Goal: Task Accomplishment & Management: Use online tool/utility

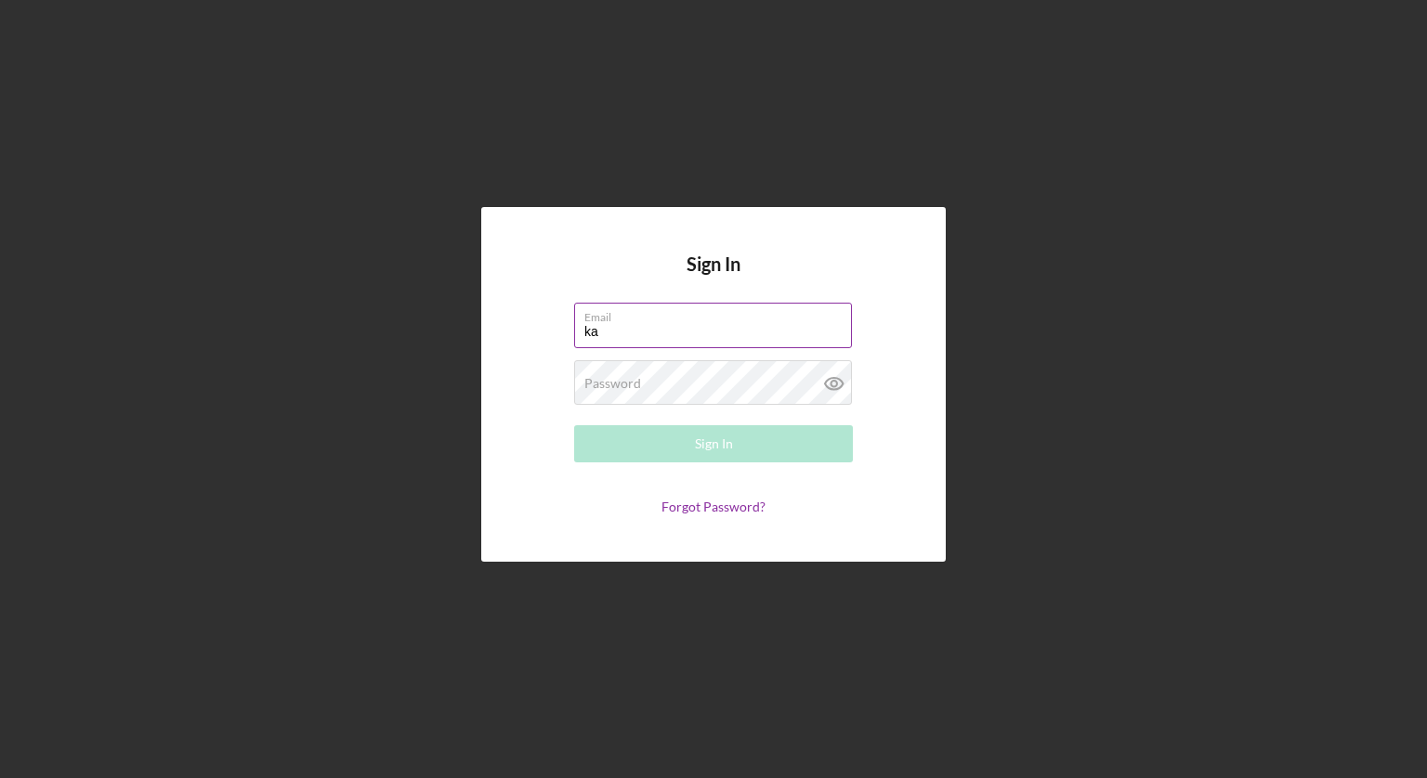
type input "[EMAIL_ADDRESS][DOMAIN_NAME]"
click at [766, 381] on div "Password Required" at bounding box center [713, 383] width 279 height 46
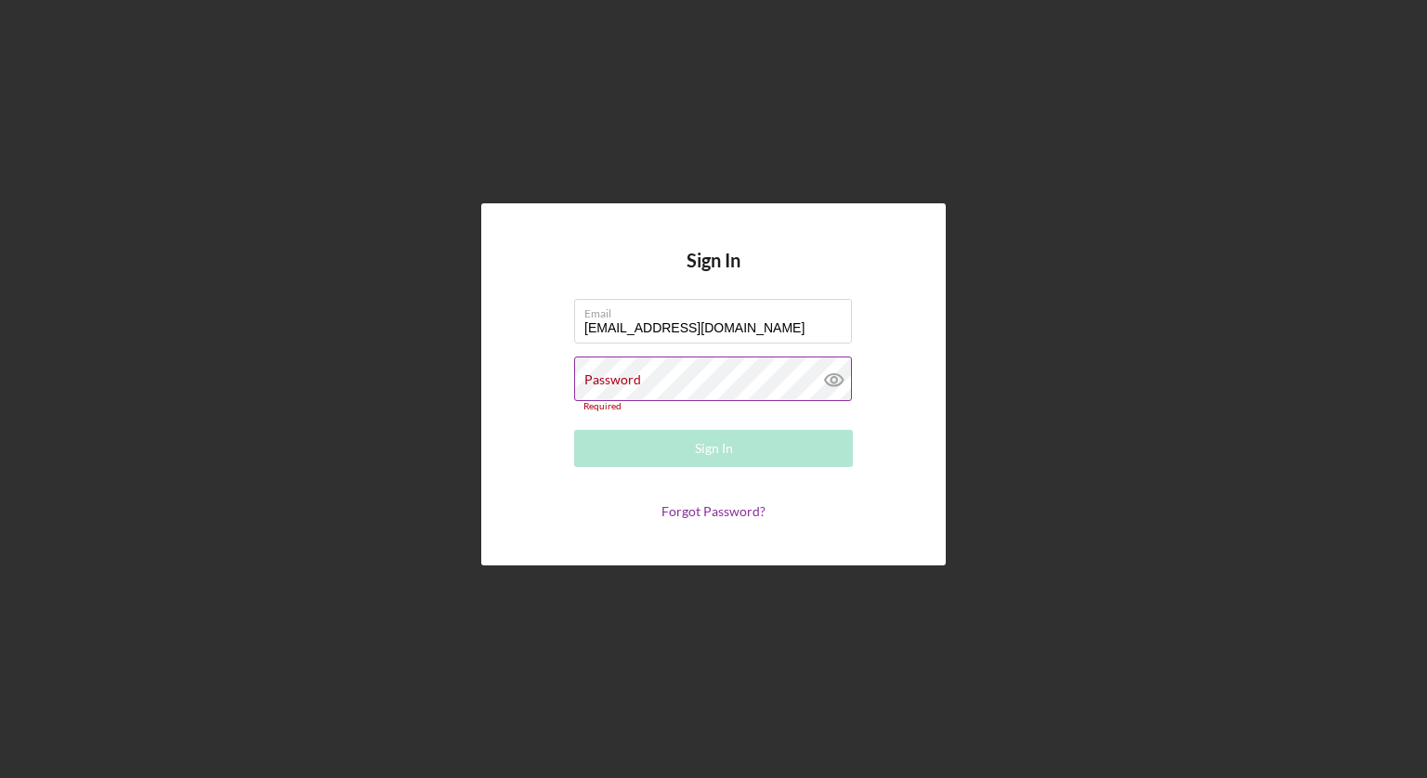
click at [766, 381] on div "Password Required" at bounding box center [713, 385] width 279 height 56
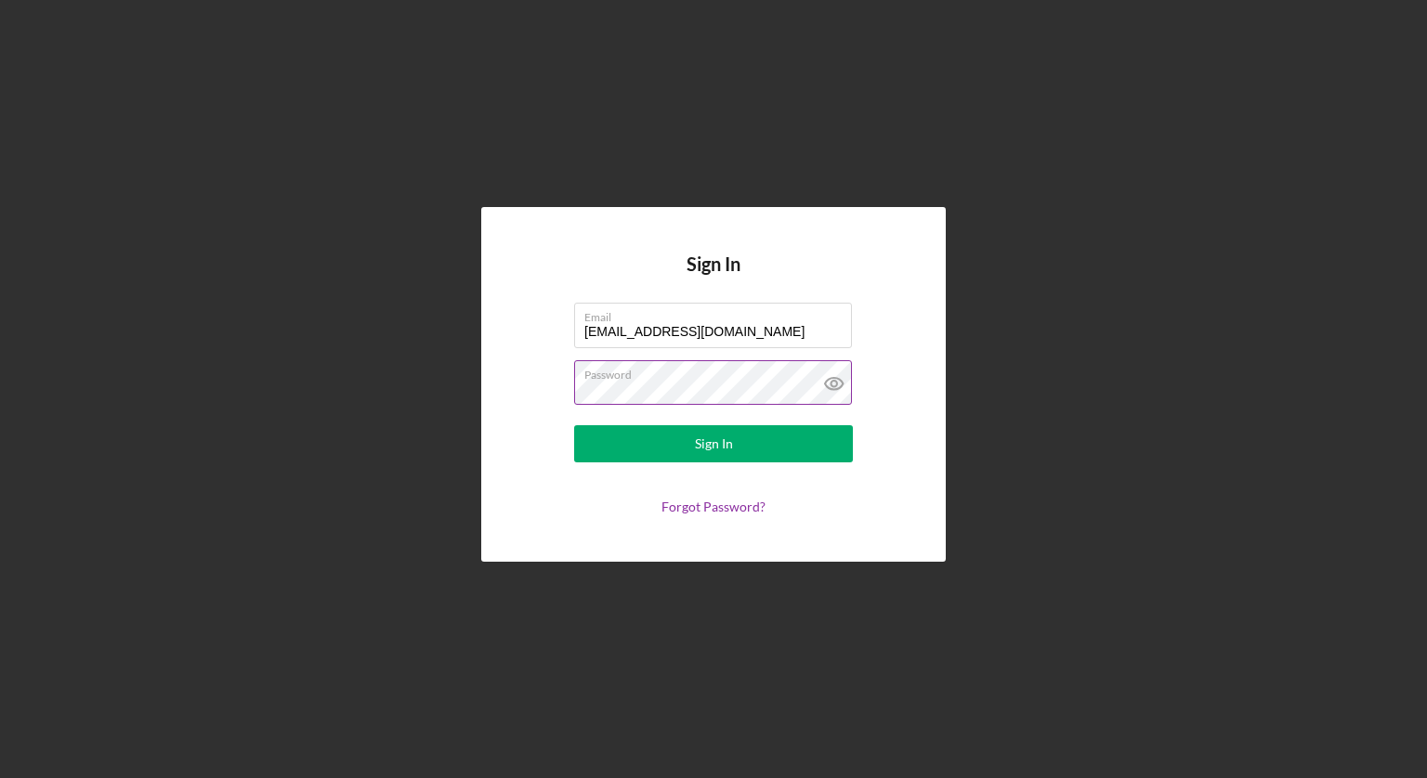
click at [828, 376] on icon at bounding box center [834, 383] width 46 height 46
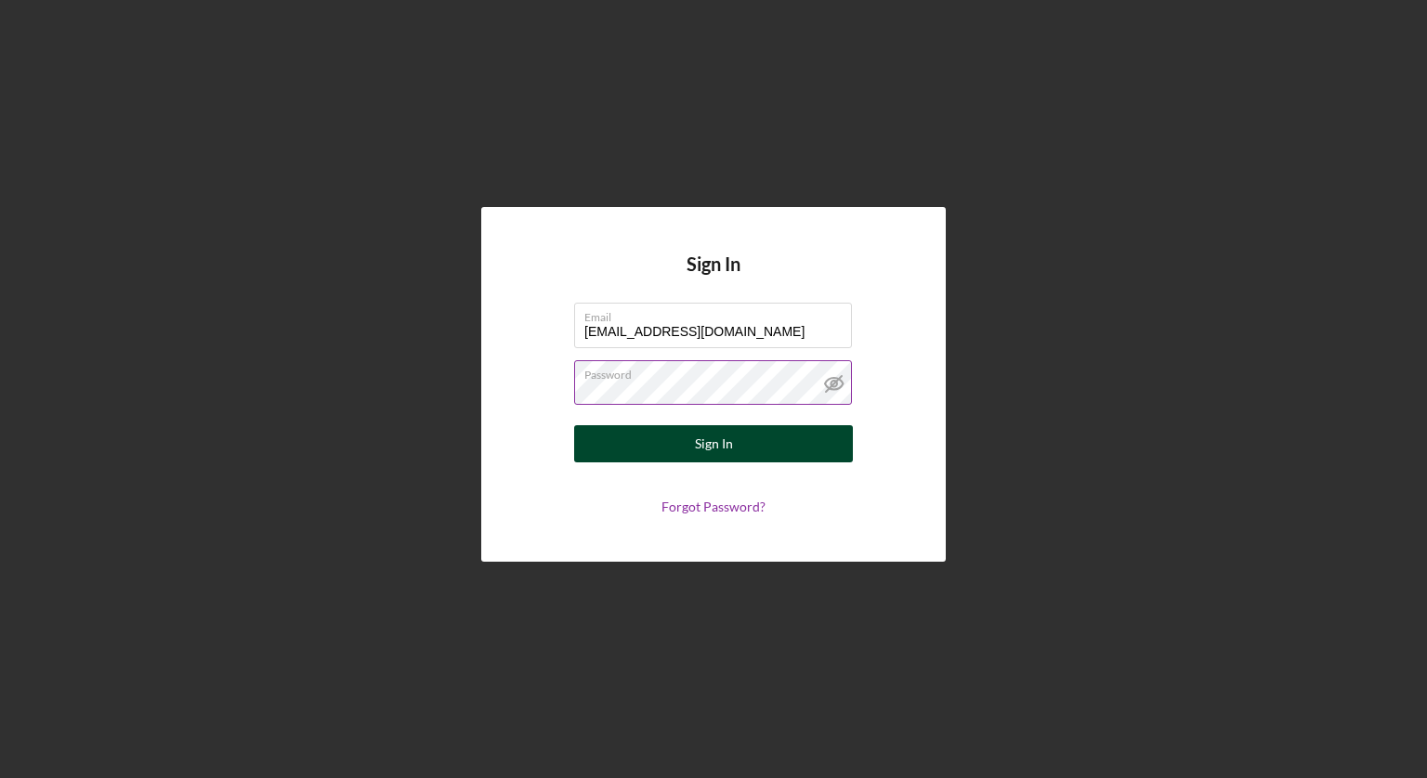
click at [690, 442] on button "Sign In" at bounding box center [713, 443] width 279 height 37
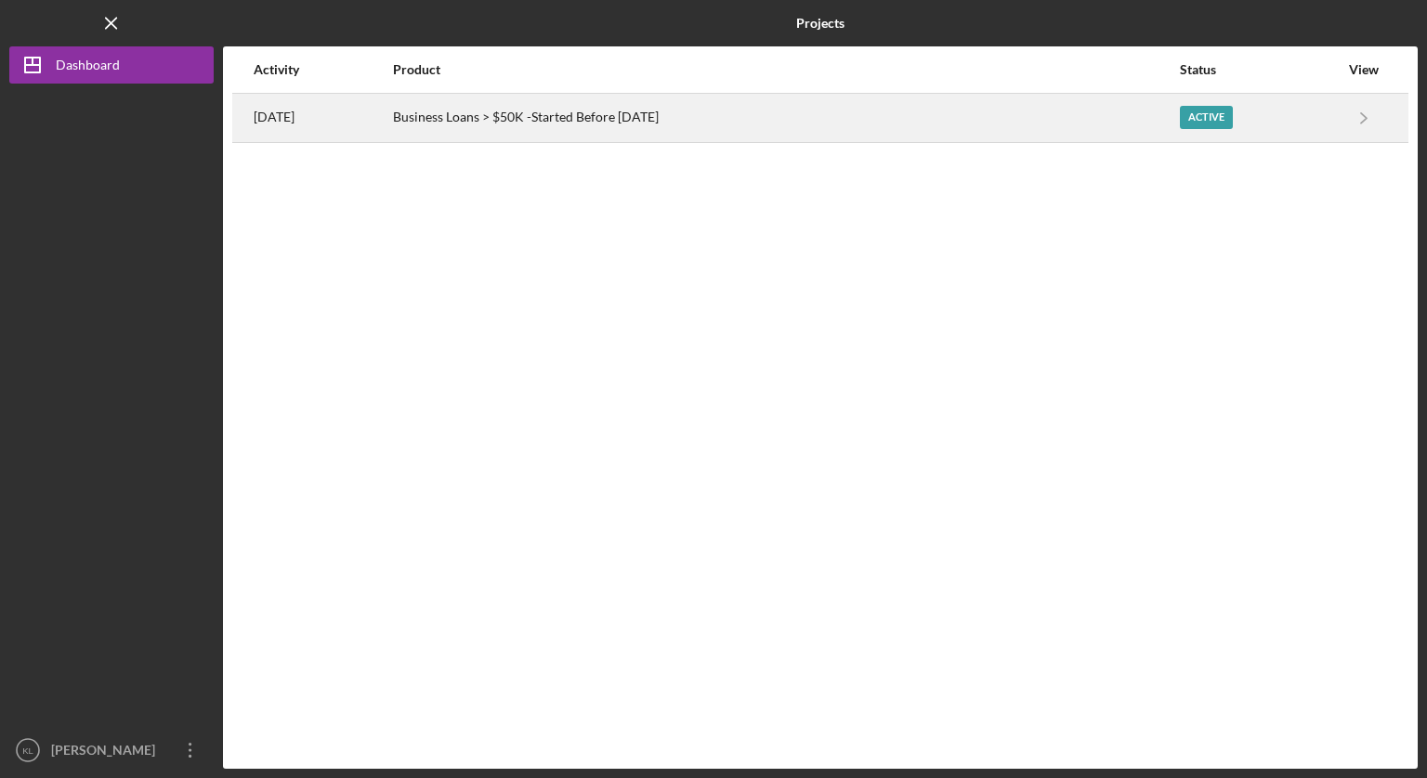
click at [1208, 124] on div "Active" at bounding box center [1206, 117] width 53 height 23
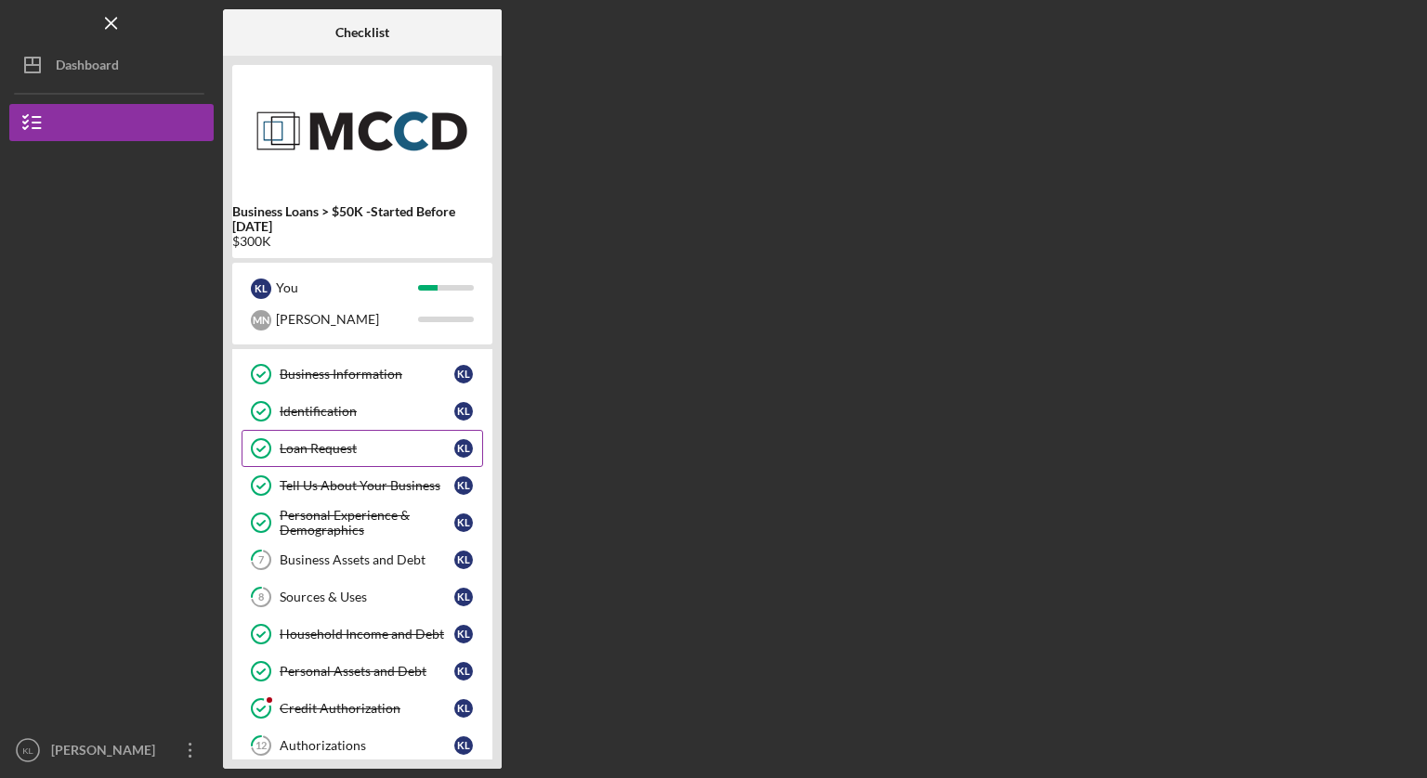
scroll to position [73, 0]
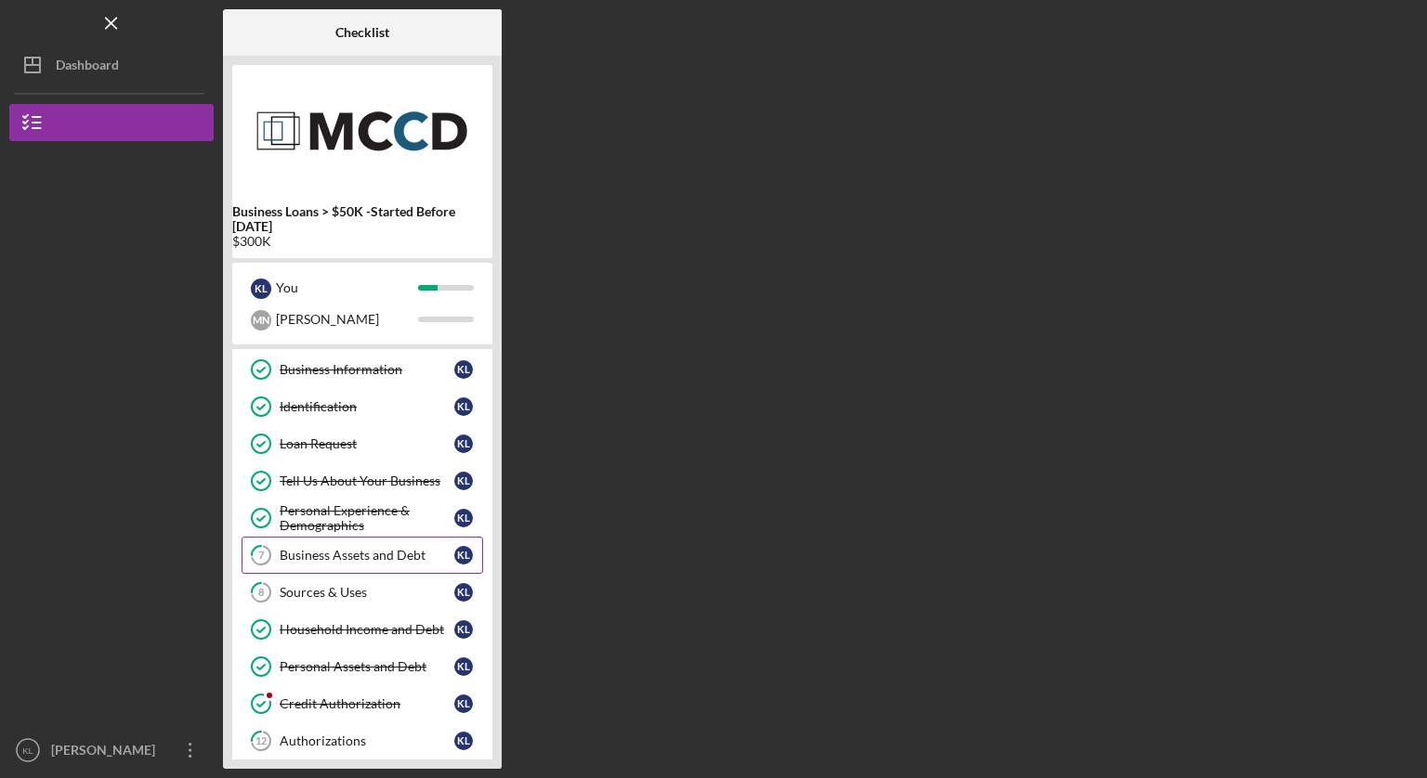
click at [333, 550] on div "Business Assets and Debt" at bounding box center [367, 555] width 175 height 15
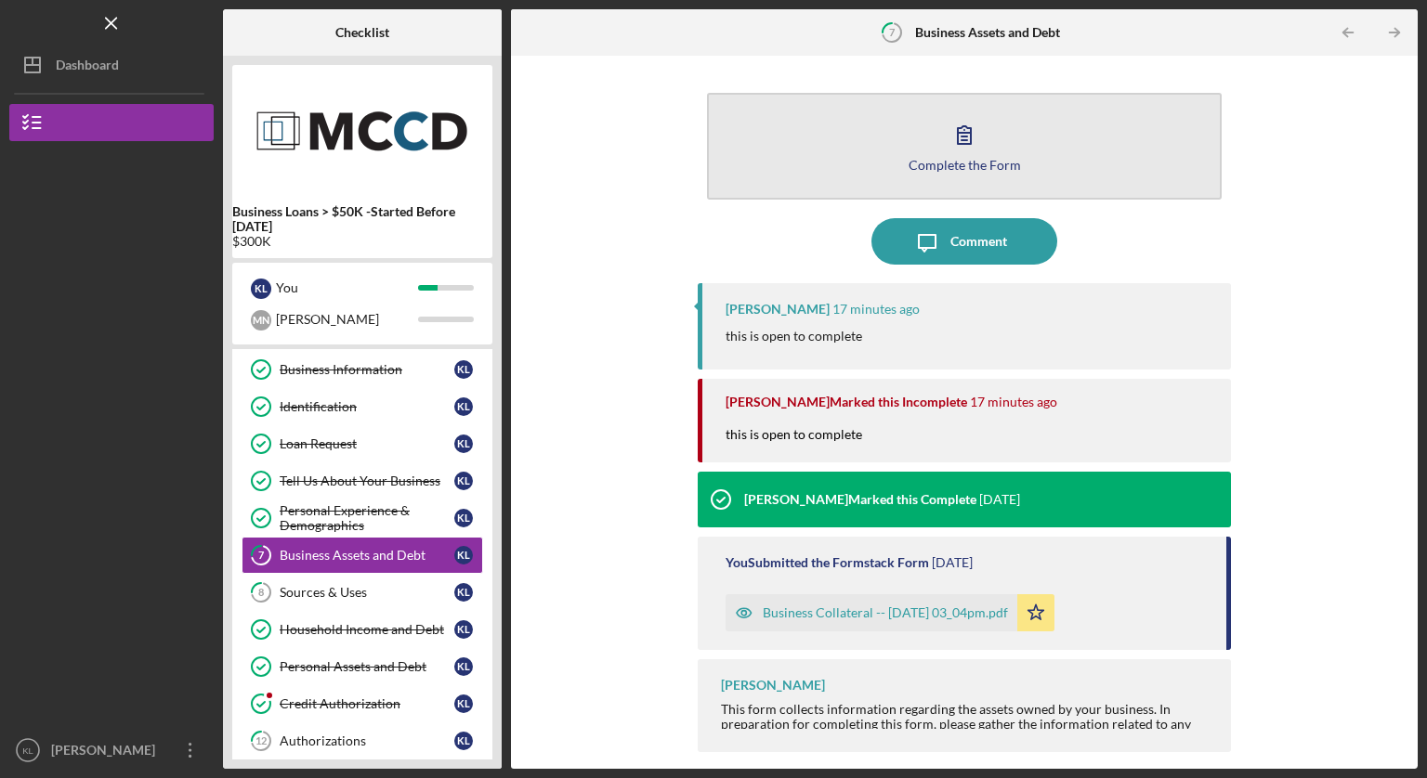
click at [963, 144] on icon "button" at bounding box center [964, 135] width 13 height 18
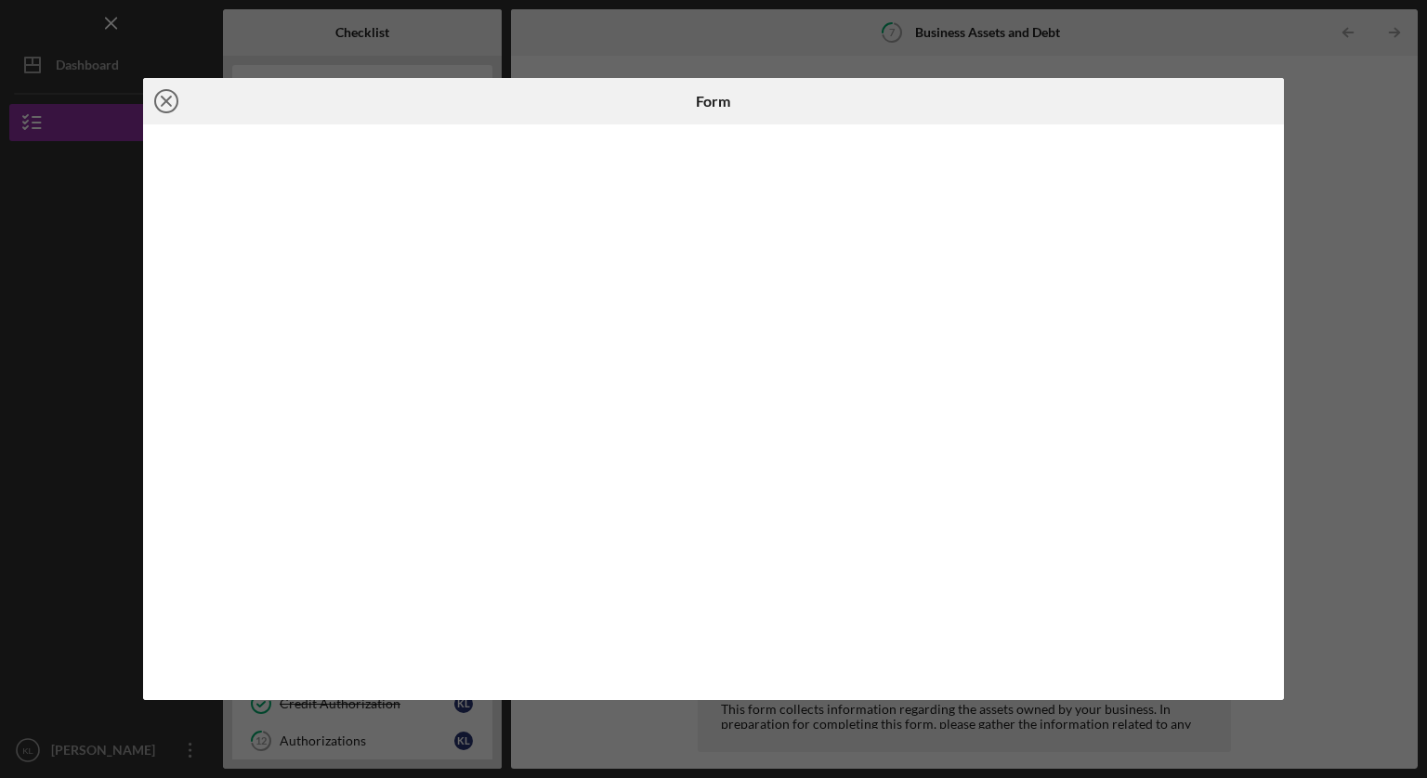
click at [171, 98] on icon "Icon/Close" at bounding box center [166, 101] width 46 height 46
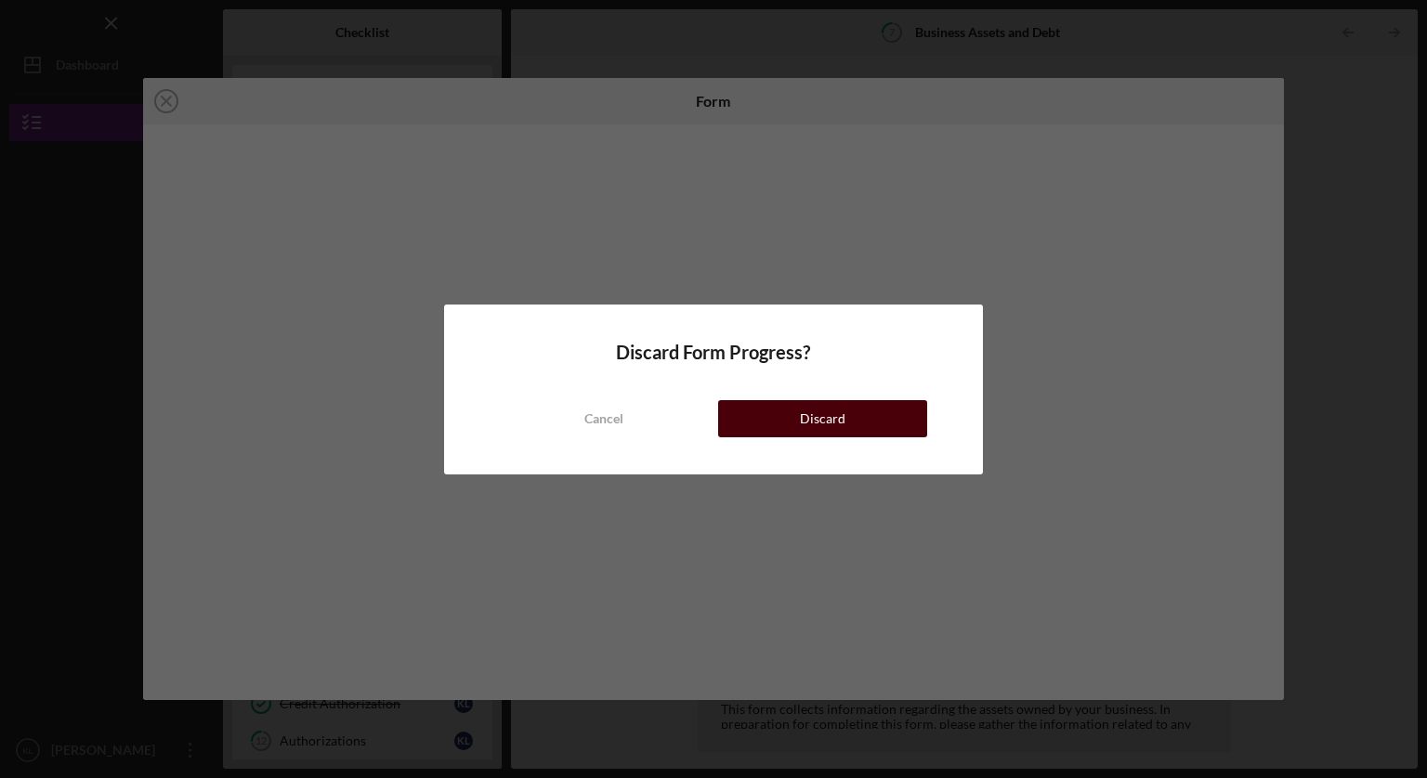
click at [782, 417] on button "Discard" at bounding box center [822, 418] width 209 height 37
